Goal: Find specific page/section: Find specific page/section

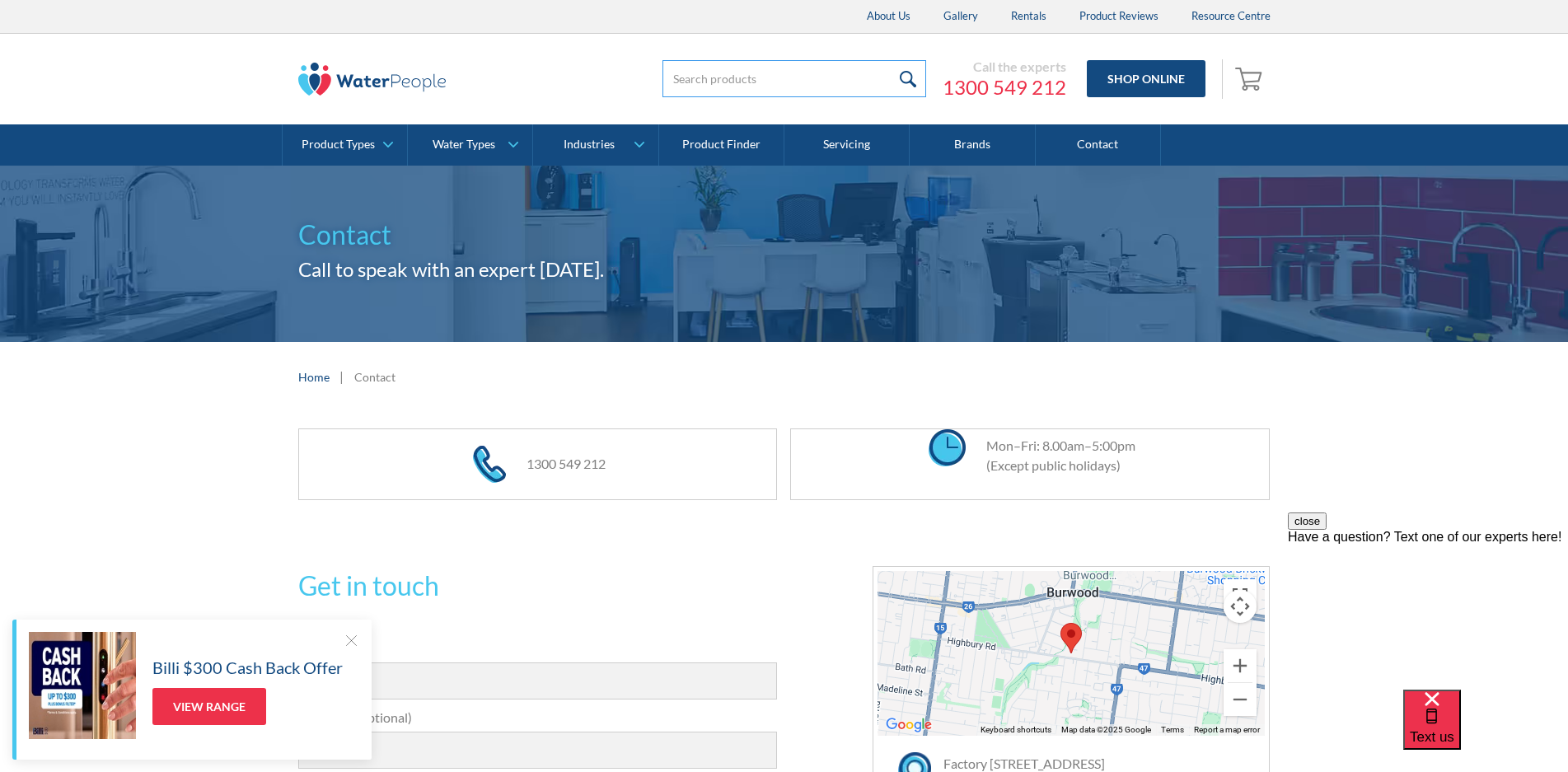
click at [703, 79] on input "search" at bounding box center [794, 79] width 264 height 37
paste input "CFB140FAW"
type input "CFB140FAW"
click at [906, 75] on input "submit" at bounding box center [909, 79] width 35 height 37
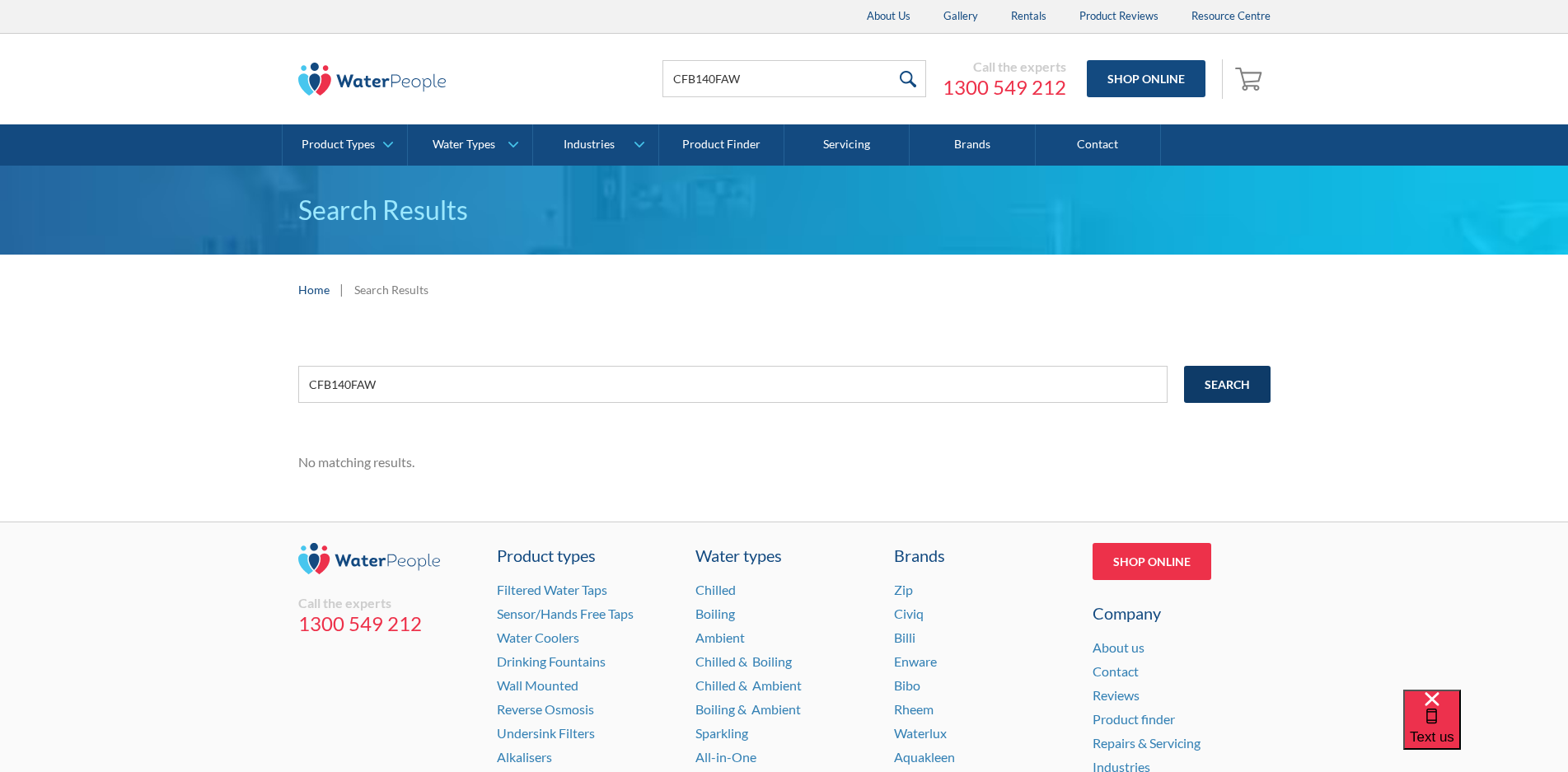
click at [1222, 381] on input "Search" at bounding box center [1227, 384] width 86 height 37
